Goal: Information Seeking & Learning: Learn about a topic

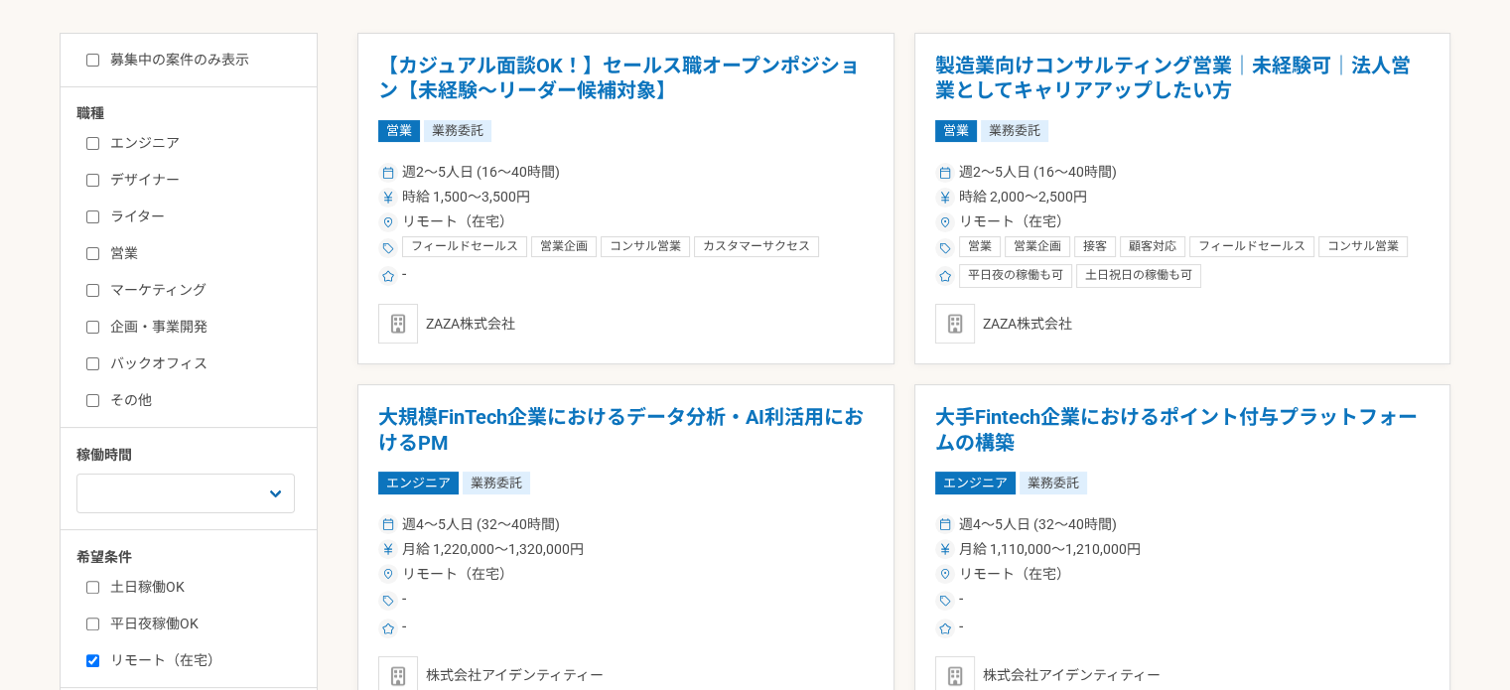
scroll to position [298, 0]
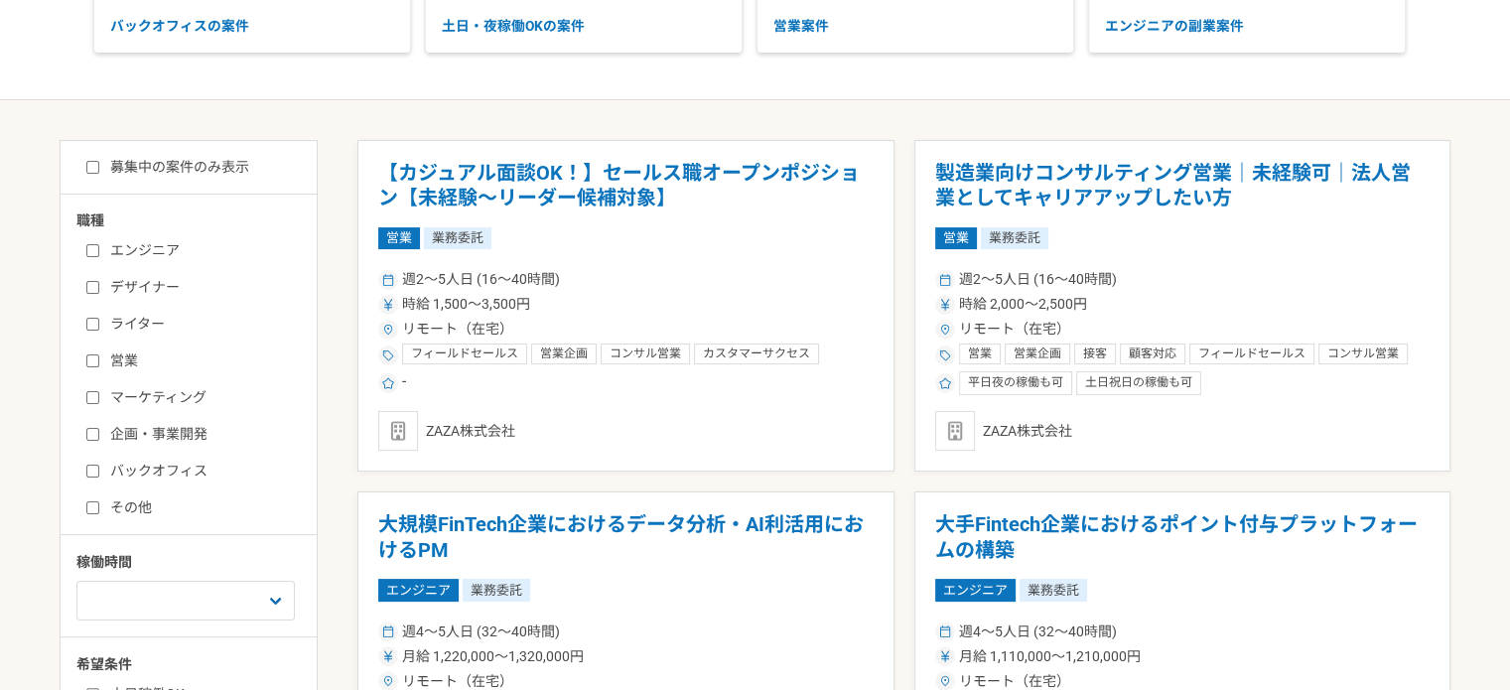
click at [87, 351] on label "営業" at bounding box center [200, 361] width 228 height 21
click at [87, 355] on input "営業" at bounding box center [92, 361] width 13 height 13
checkbox input "true"
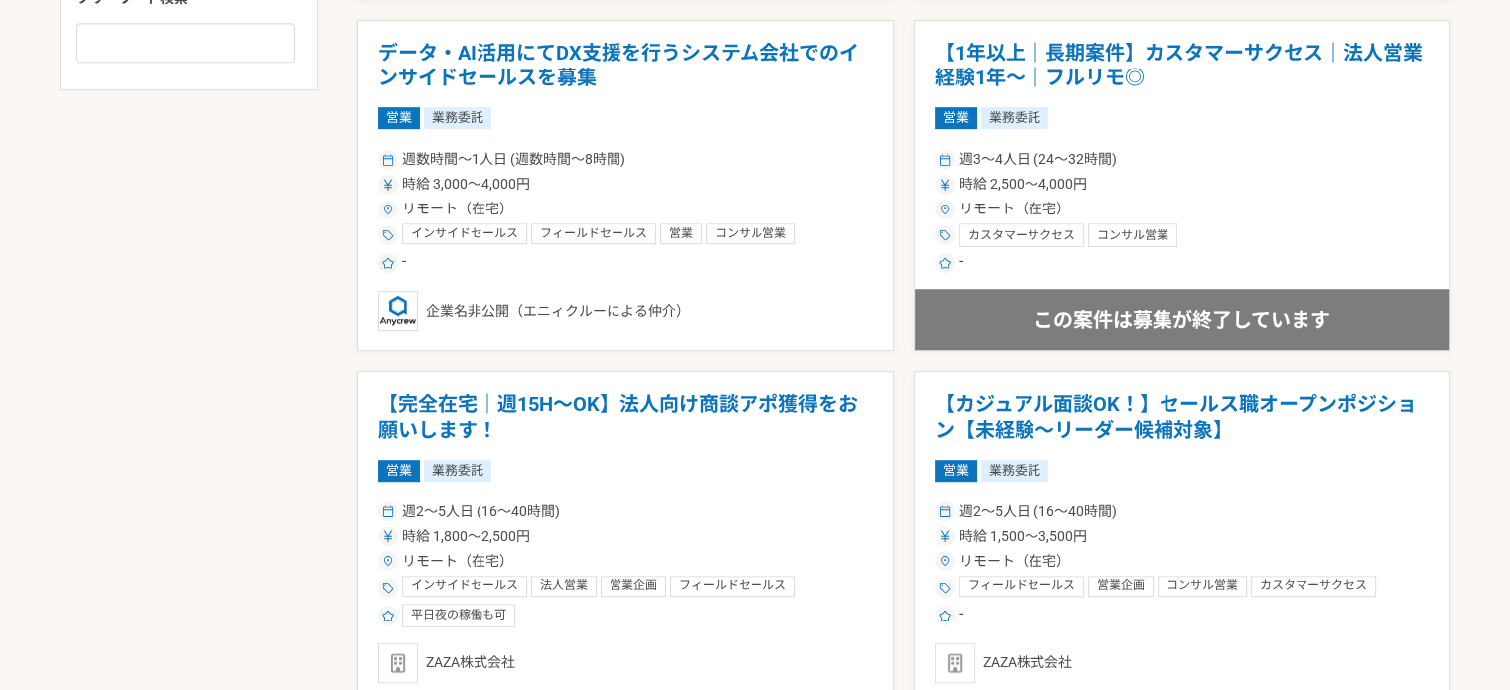
scroll to position [1092, 0]
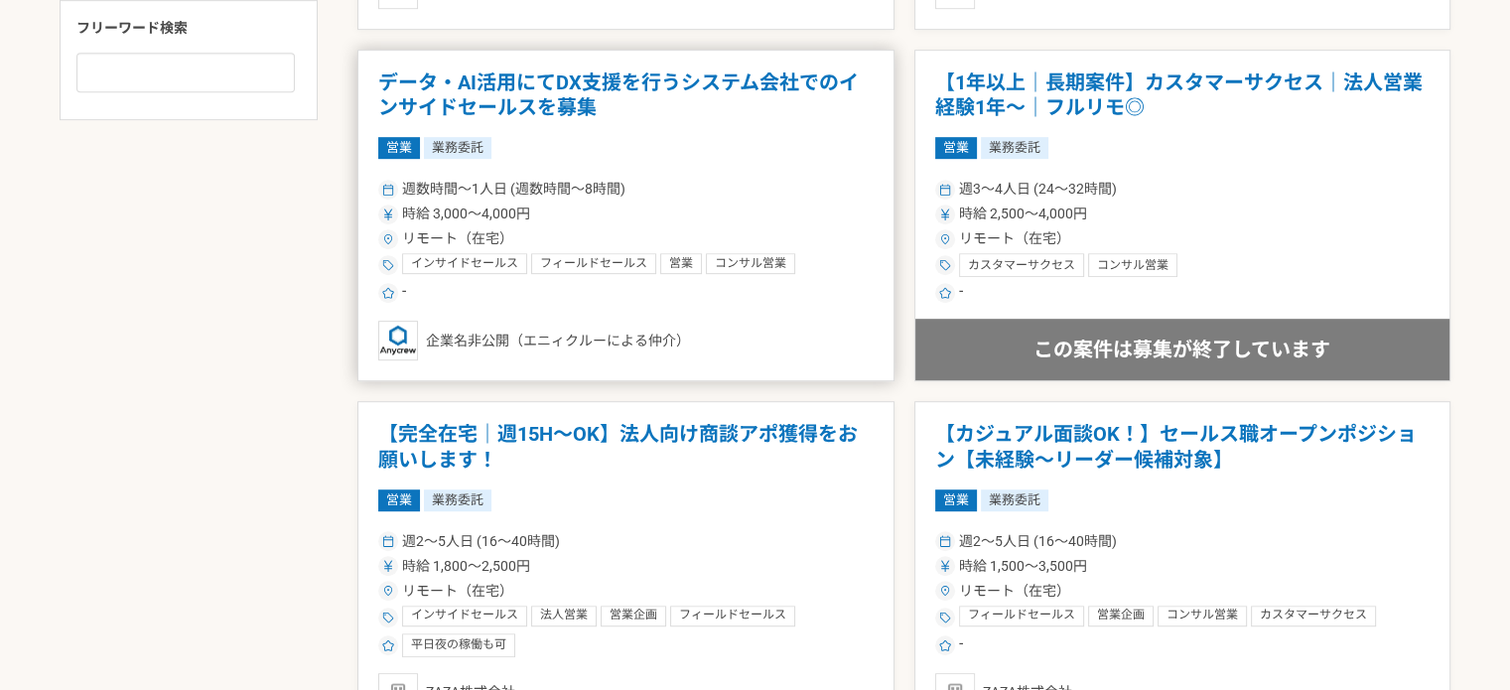
click at [830, 338] on div "企業名非公開（エニィクルーによる仲介）" at bounding box center [626, 341] width 496 height 40
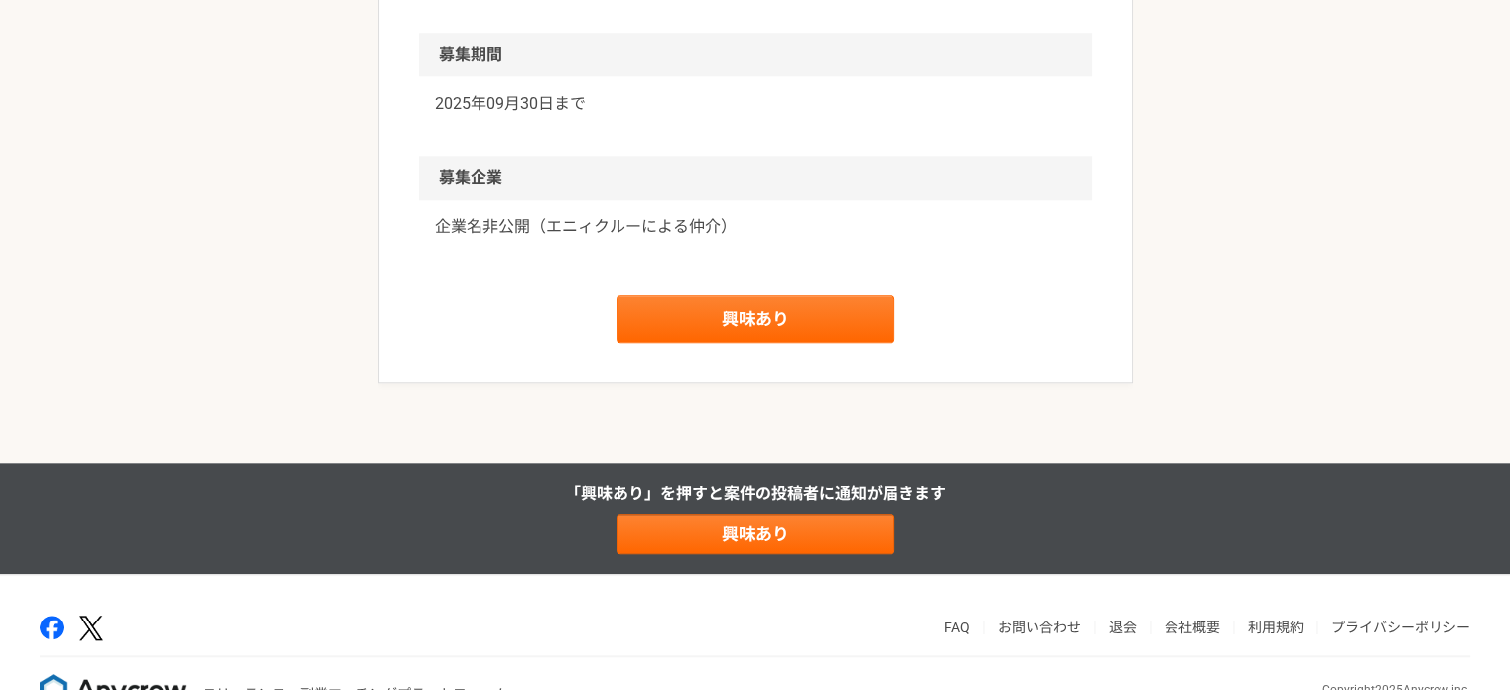
scroll to position [2058, 0]
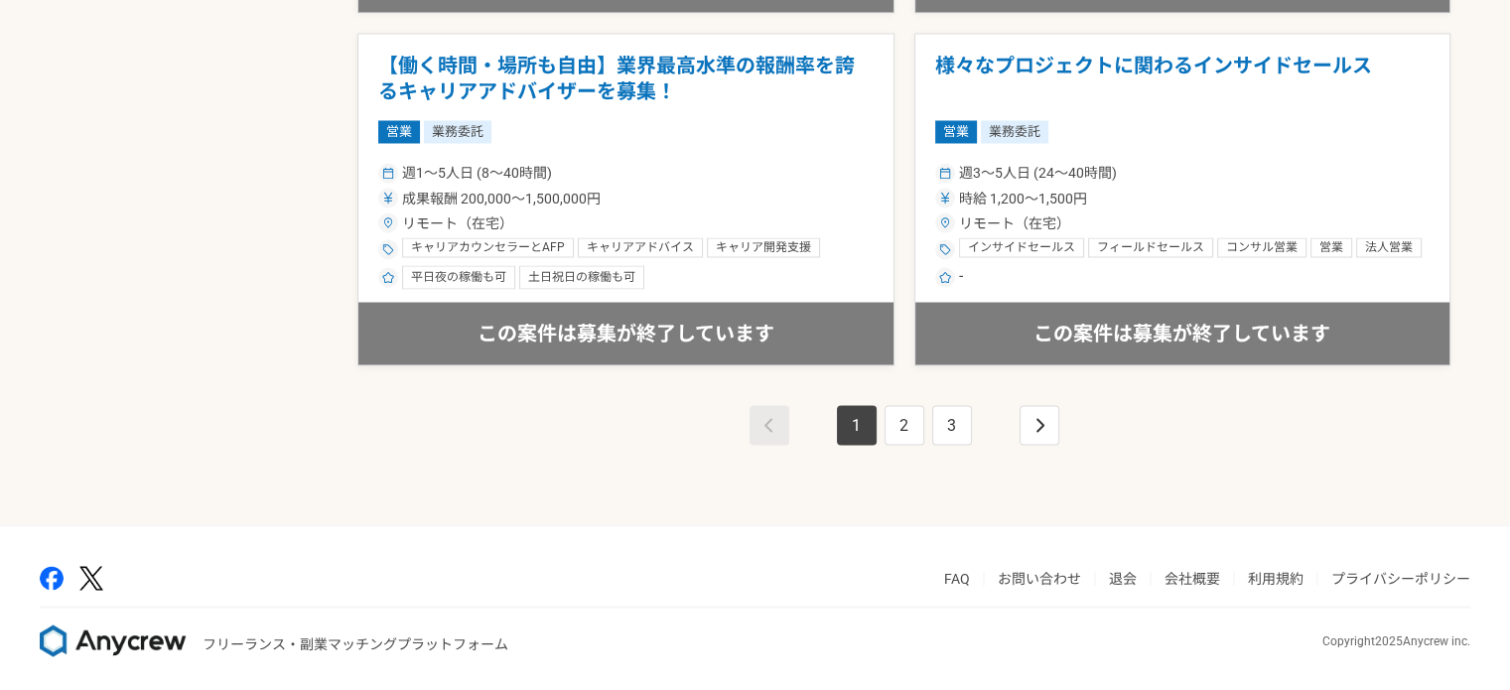
scroll to position [3575, 0]
click at [906, 419] on link "2" at bounding box center [905, 424] width 40 height 40
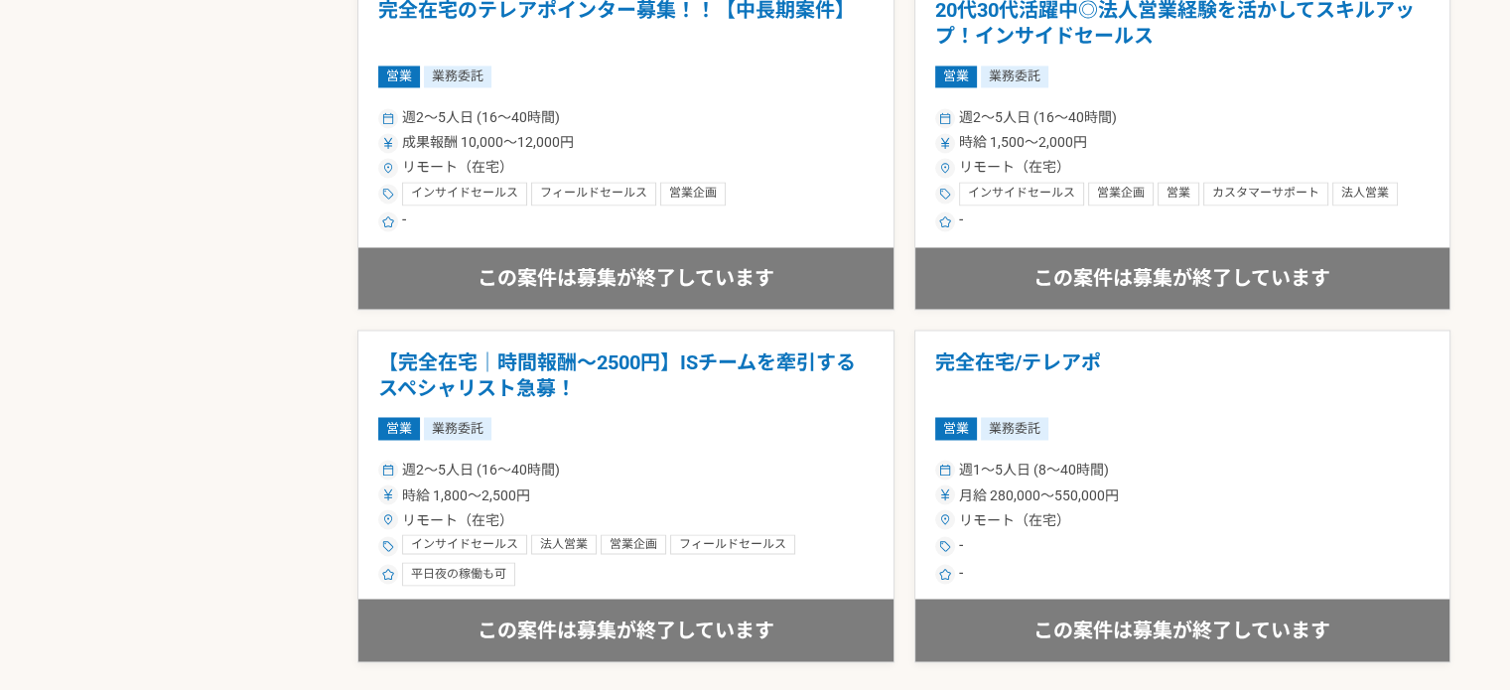
scroll to position [3575, 0]
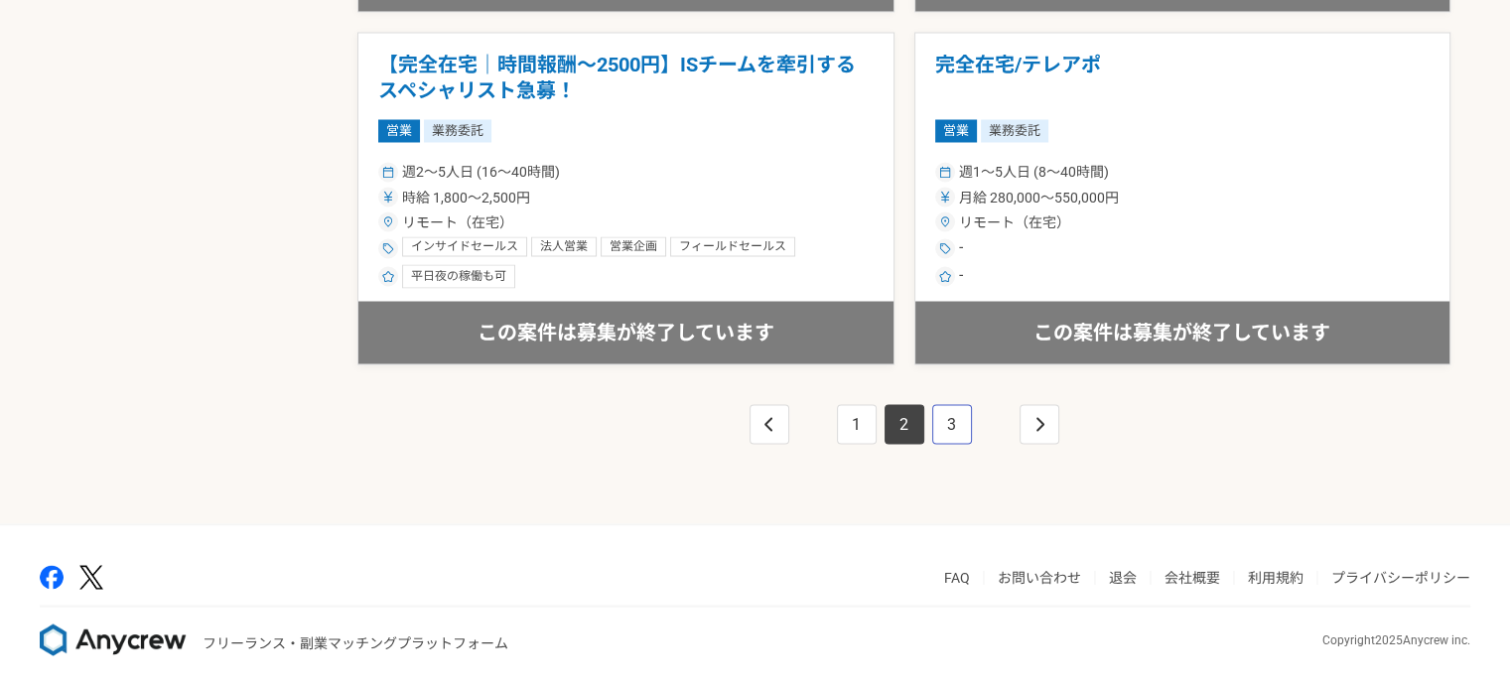
click at [953, 416] on link "3" at bounding box center [952, 424] width 40 height 40
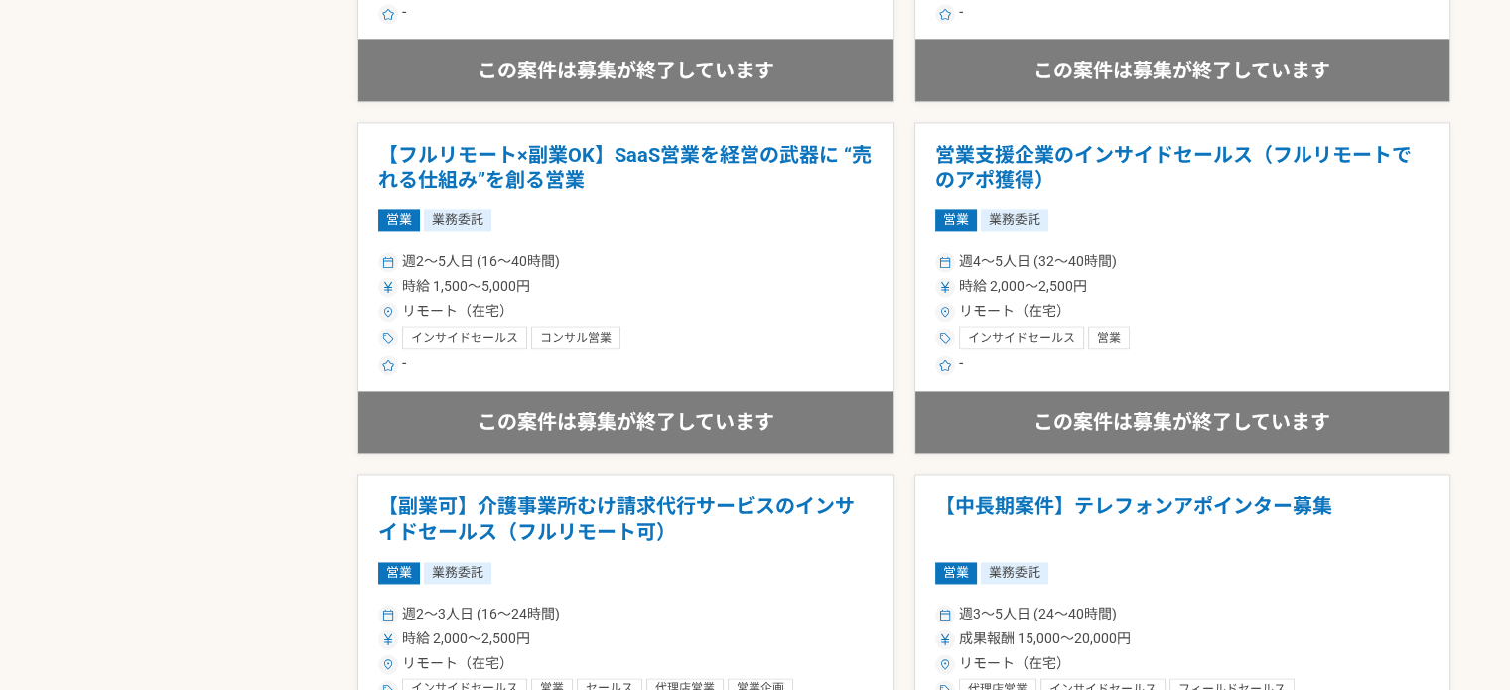
scroll to position [3376, 0]
